Goal: Find specific page/section: Find specific page/section

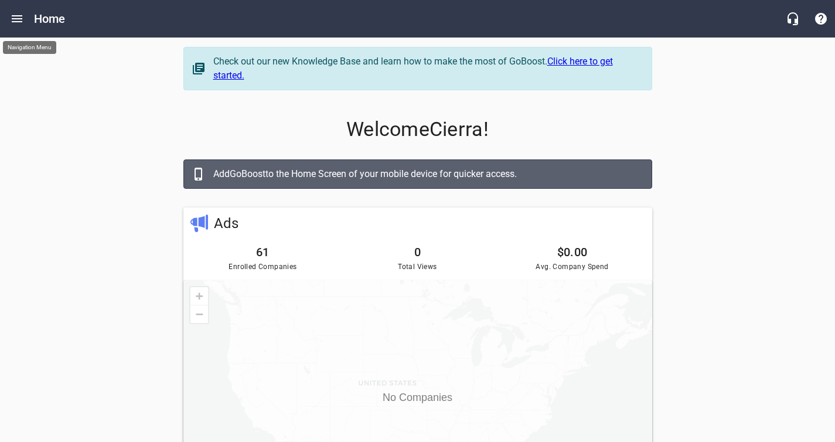
click at [11, 19] on icon "Open drawer" at bounding box center [17, 19] width 14 height 14
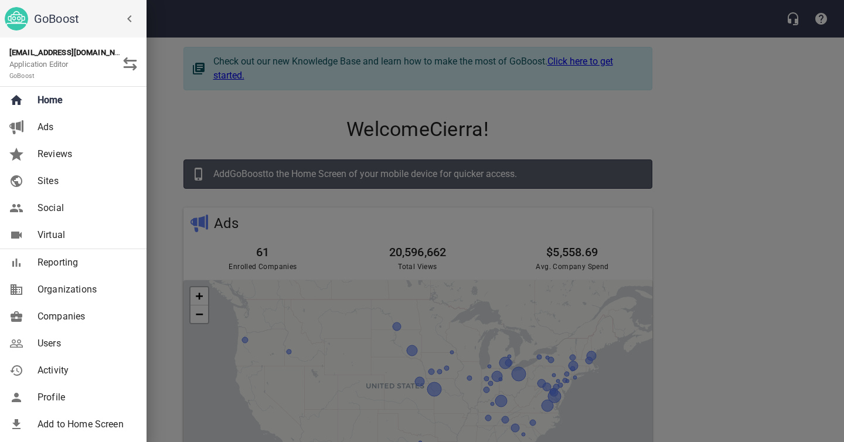
click at [86, 321] on span "Companies" at bounding box center [85, 316] width 95 height 14
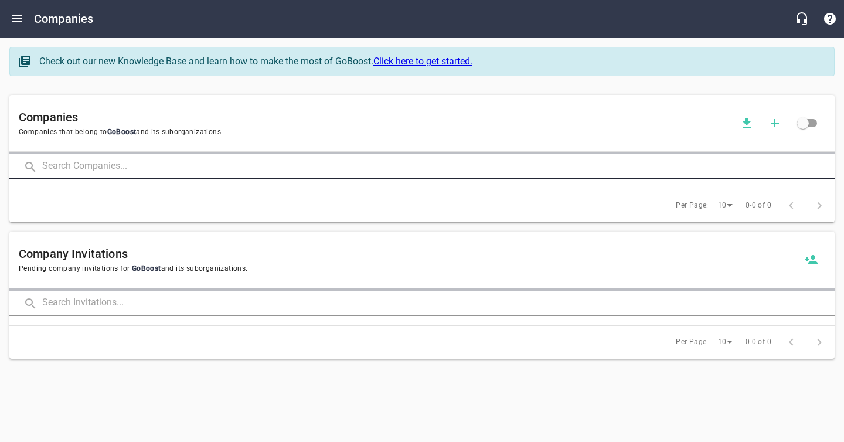
click at [176, 162] on input "text" at bounding box center [438, 166] width 792 height 25
type input "[PERSON_NAME]"
click button at bounding box center [0, 0] width 0 height 0
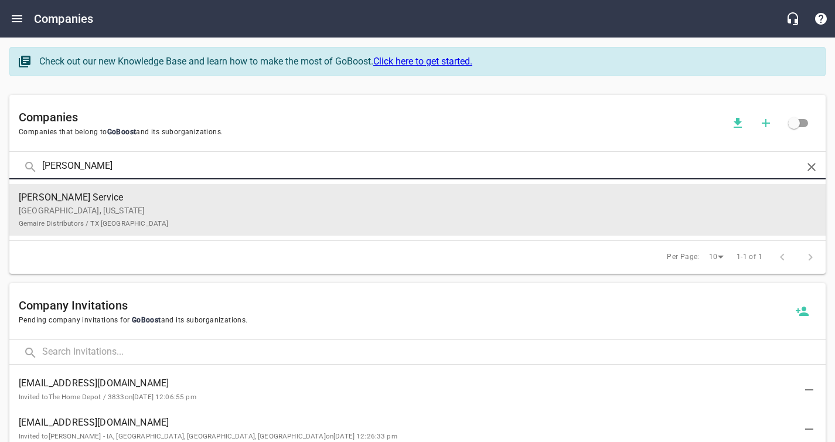
click at [191, 205] on p "[GEOGRAPHIC_DATA], [US_STATE] Gemaire Distributors / TX [GEOGRAPHIC_DATA]" at bounding box center [408, 217] width 779 height 25
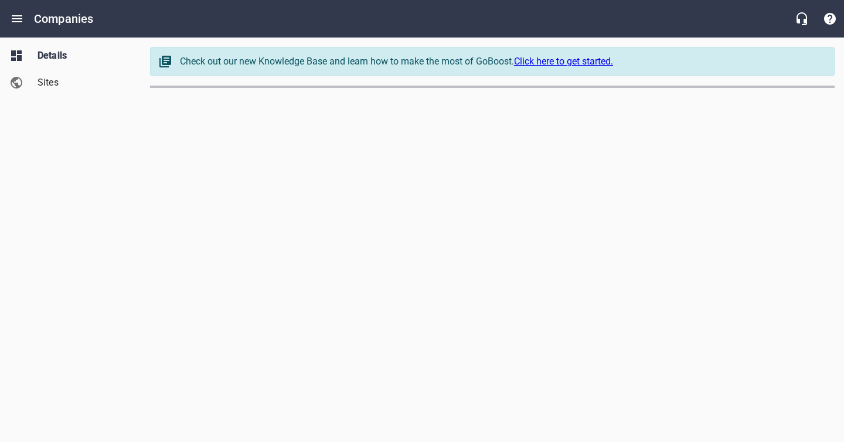
select select "[US_STATE]"
select select "62"
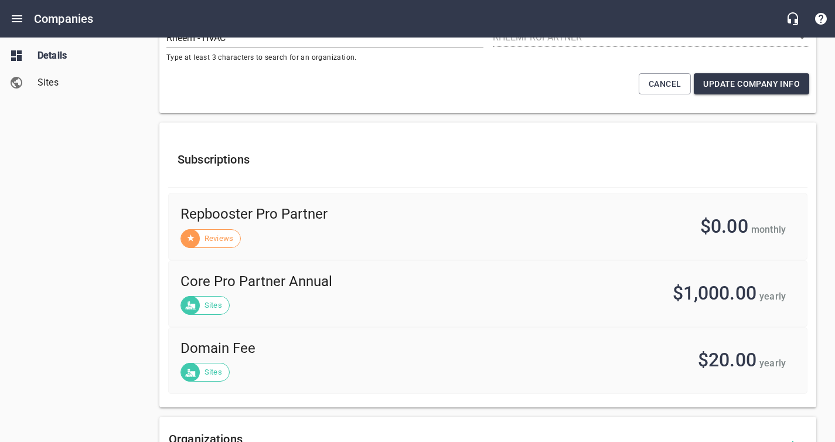
scroll to position [328, 0]
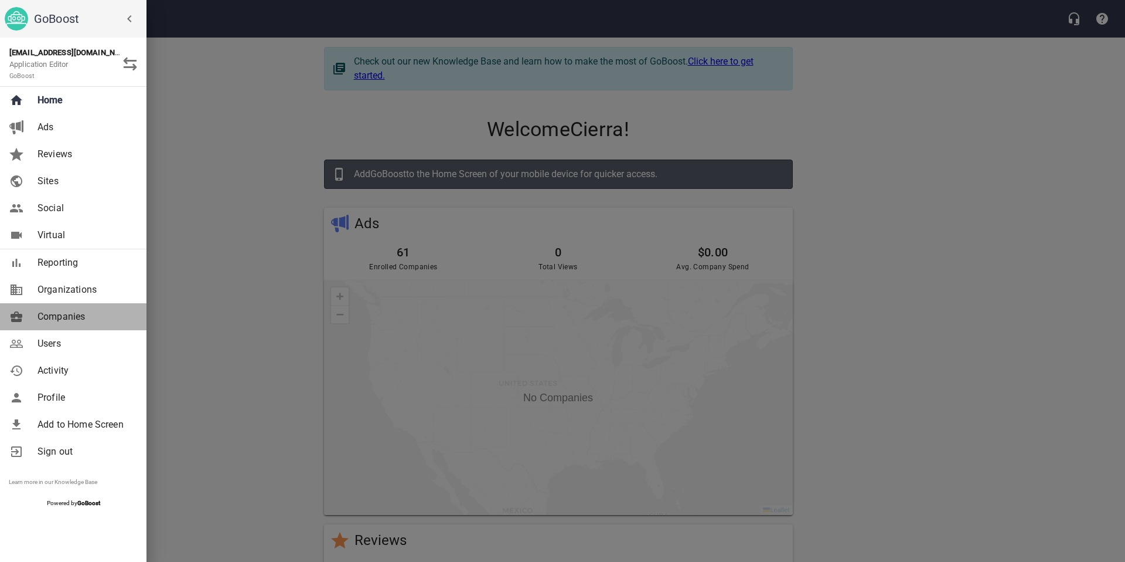
click at [56, 317] on span "Companies" at bounding box center [85, 316] width 95 height 14
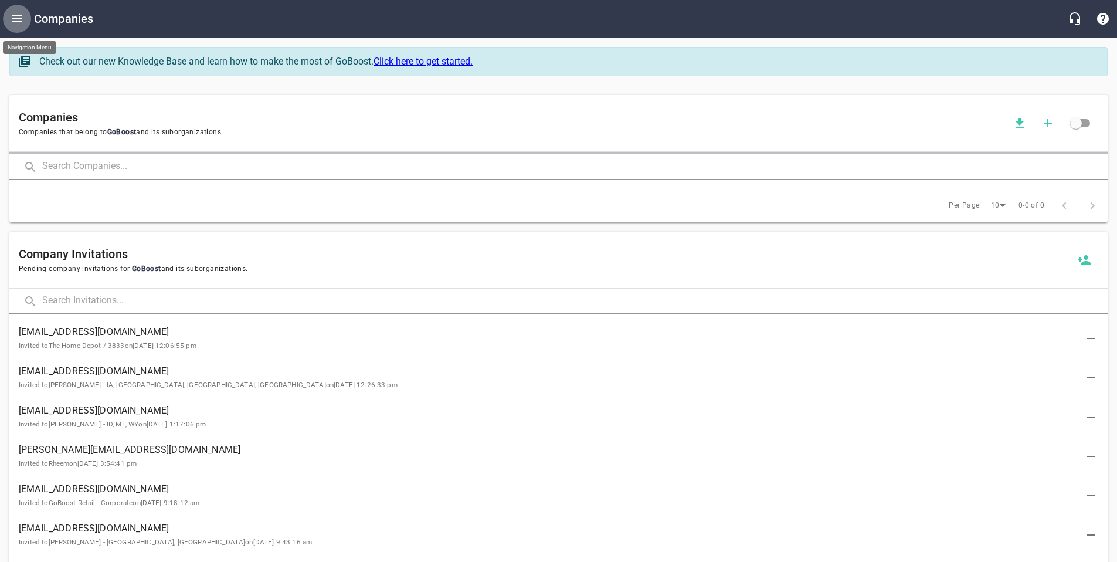
click at [20, 16] on icon "Open drawer" at bounding box center [17, 18] width 11 height 7
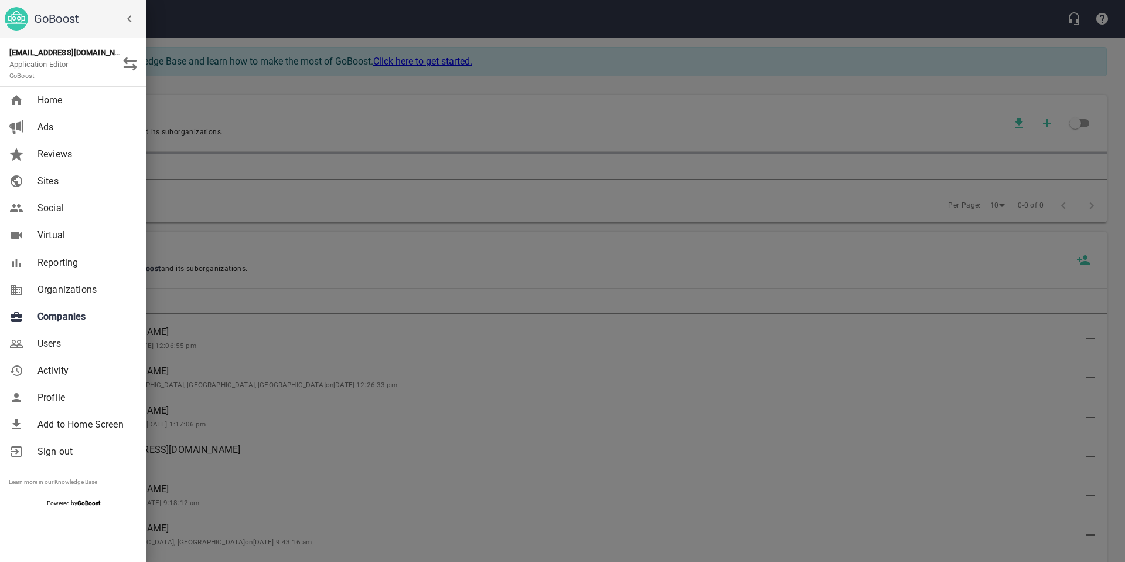
click at [53, 342] on span "Users" at bounding box center [85, 343] width 95 height 14
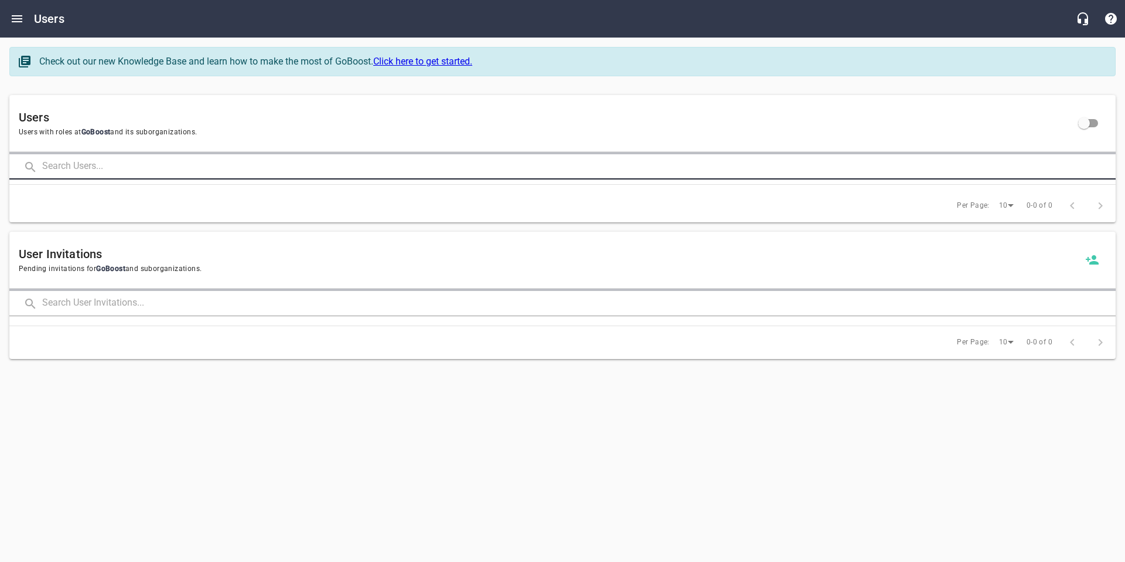
click at [168, 169] on input "text" at bounding box center [579, 166] width 1074 height 25
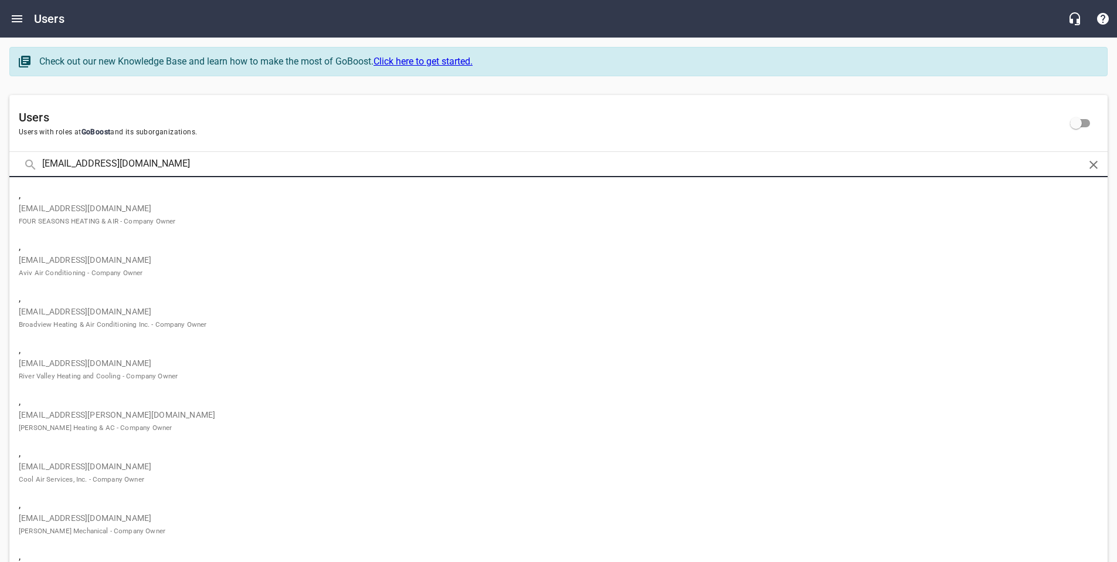
type input "careandcomfortair@gmail.com"
click button at bounding box center [0, 0] width 0 height 0
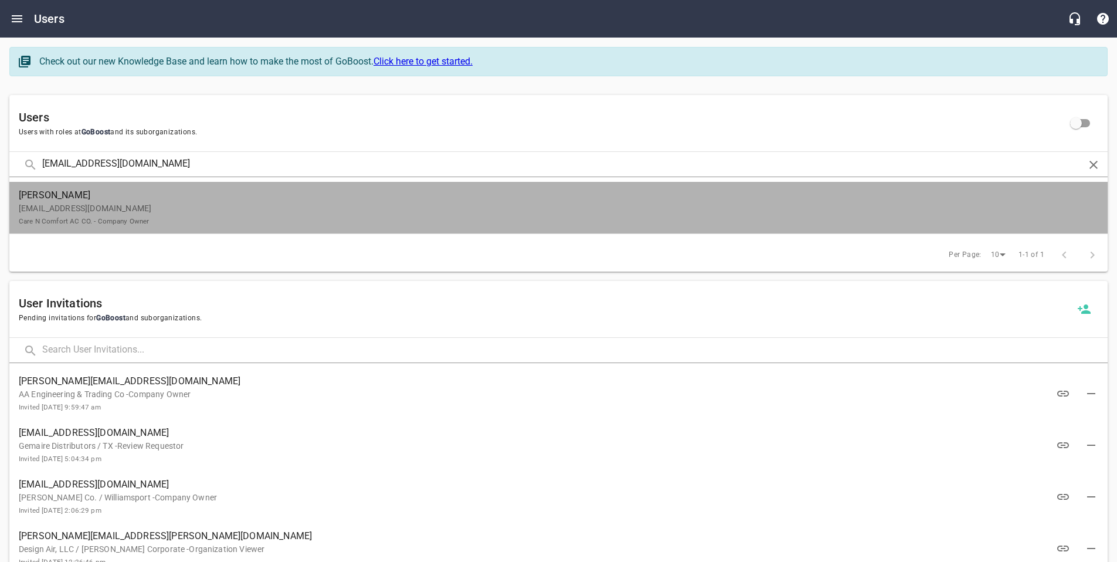
click at [144, 211] on p "careandcomfortair@gmail.com Care N Comfort AC CO. - Company Owner" at bounding box center [554, 214] width 1070 height 25
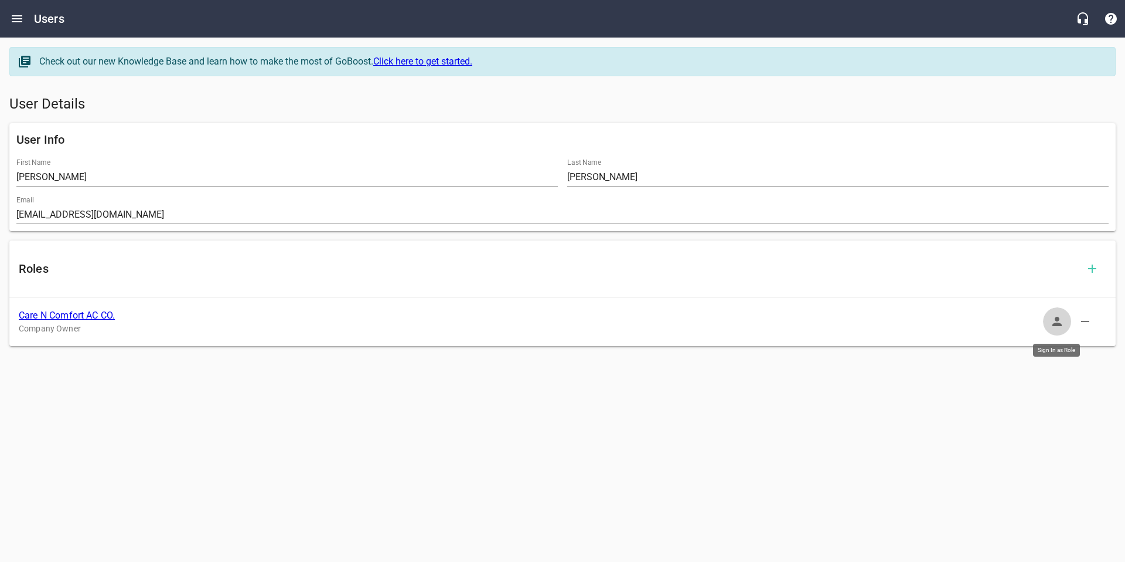
click at [1057, 324] on icon "button" at bounding box center [1057, 321] width 9 height 9
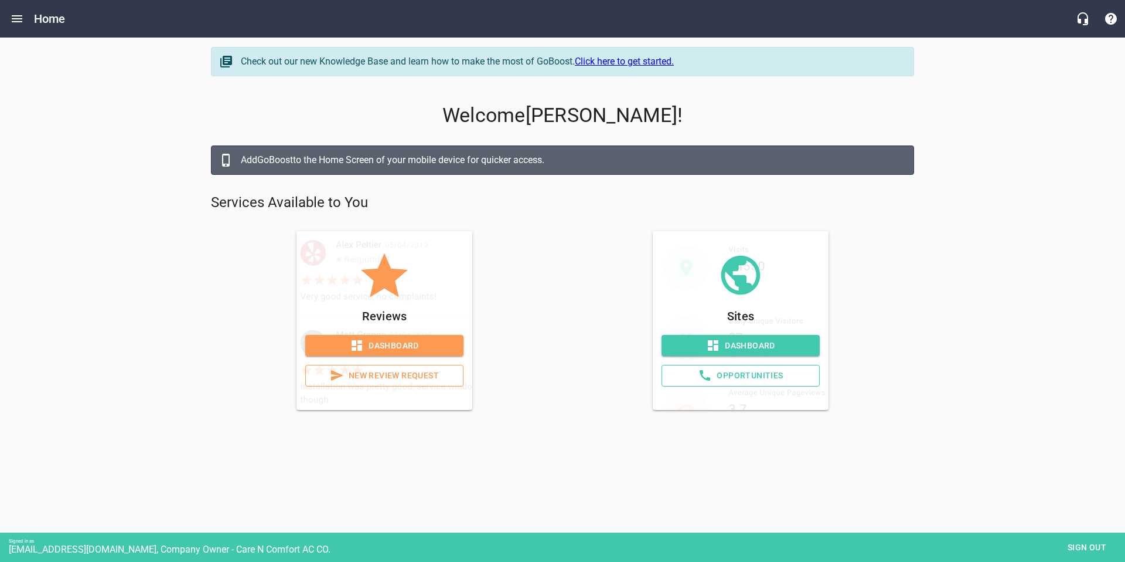
click at [778, 341] on span "Dashboard" at bounding box center [741, 345] width 140 height 15
